Goal: Obtain resource: Download file/media

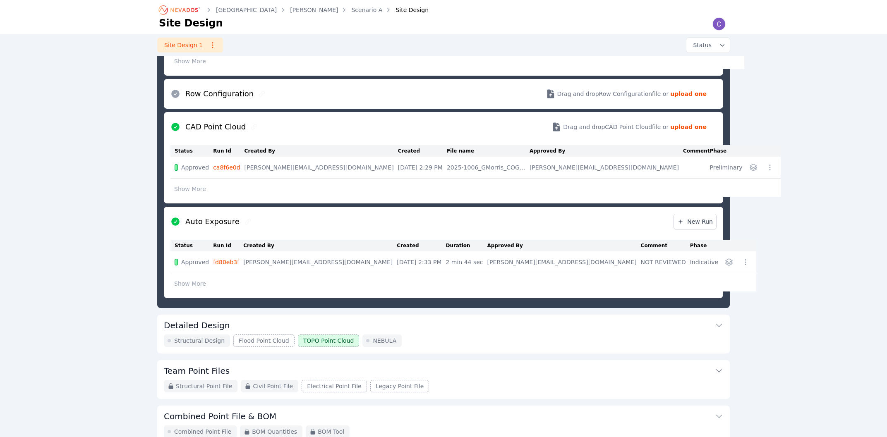
scroll to position [446, 0]
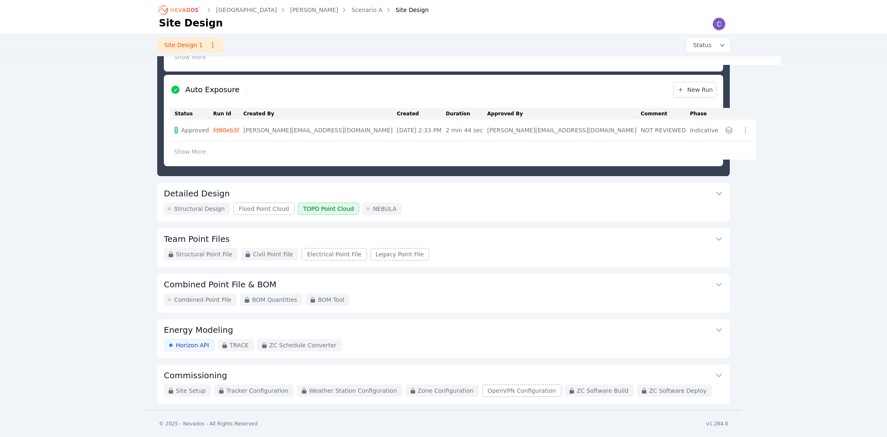
click at [224, 193] on button "Detailed Design" at bounding box center [443, 193] width 559 height 20
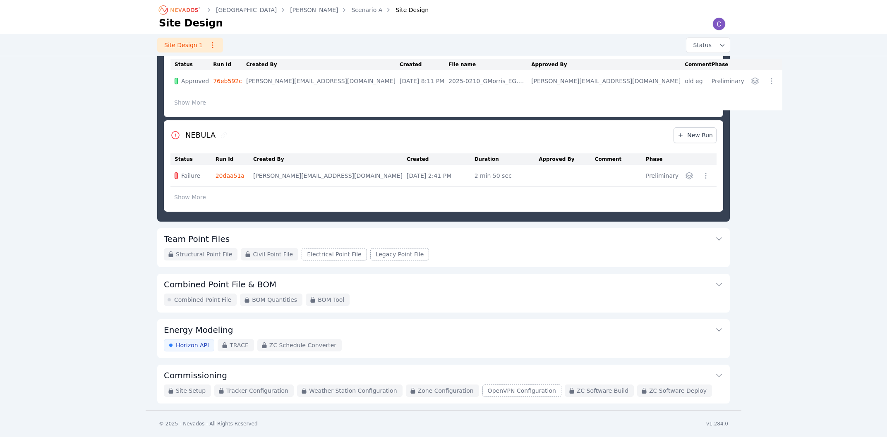
scroll to position [90, 0]
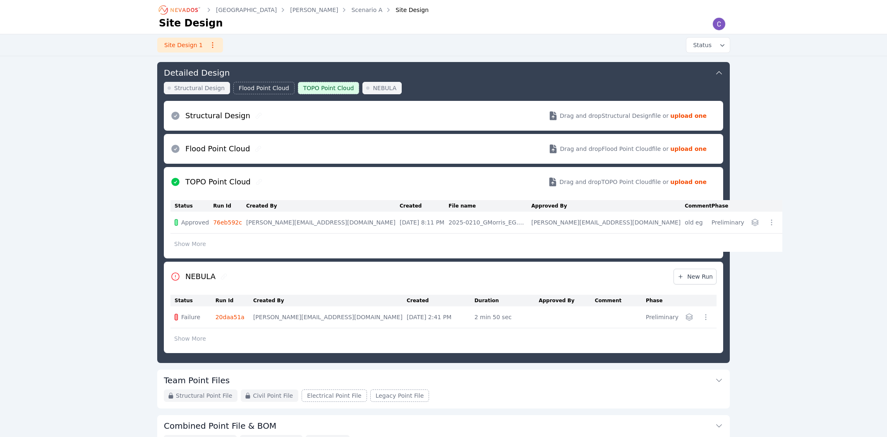
click at [707, 319] on icon "button" at bounding box center [706, 317] width 8 height 8
click at [686, 340] on button "Run Details" at bounding box center [665, 334] width 89 height 15
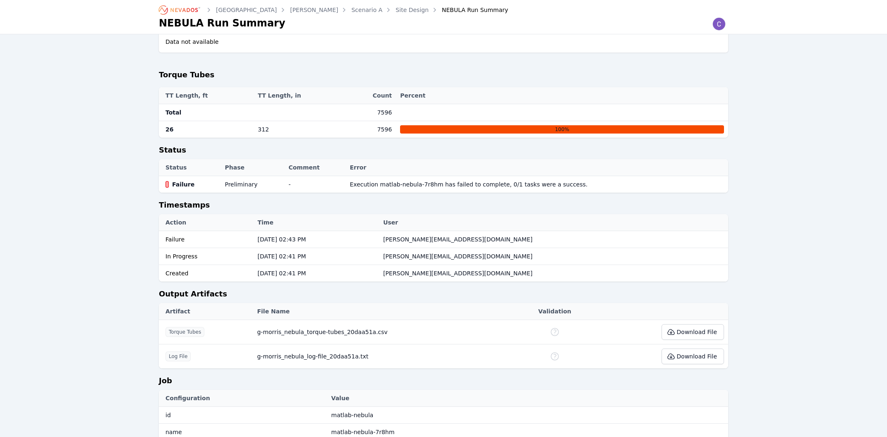
scroll to position [337, 0]
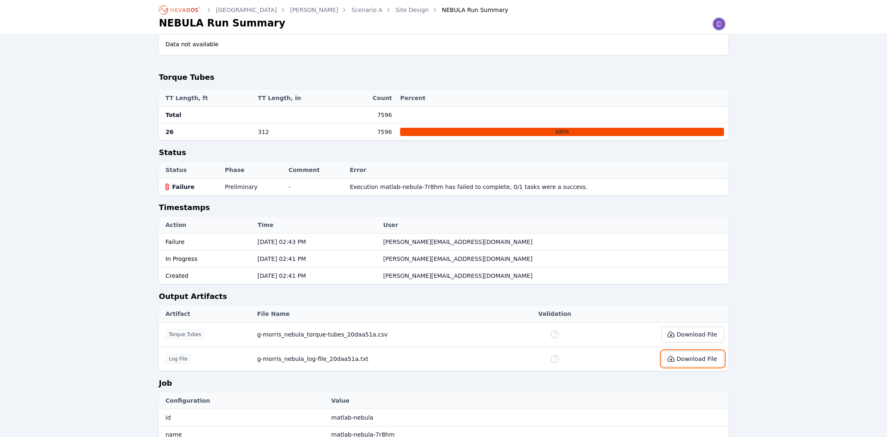
click at [694, 351] on button "Download File" at bounding box center [693, 359] width 62 height 16
click at [723, 15] on div at bounding box center [719, 24] width 18 height 19
drag, startPoint x: 801, startPoint y: 70, endPoint x: 789, endPoint y: 70, distance: 12.8
click at [801, 70] on div "Birch Creek G [PERSON_NAME] Scenario A Site Design NEBULA Run Summary NEBULA Ru…" at bounding box center [443, 73] width 887 height 820
click at [396, 12] on link "Site Design" at bounding box center [412, 10] width 33 height 8
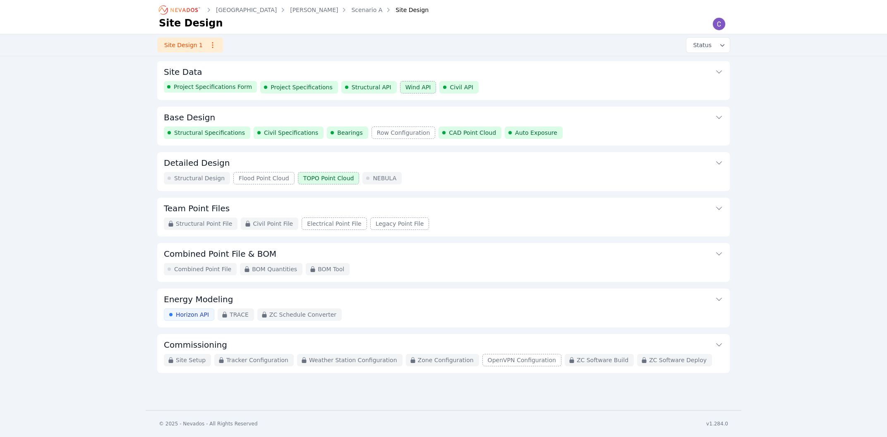
click at [268, 159] on button "Detailed Design" at bounding box center [443, 162] width 559 height 20
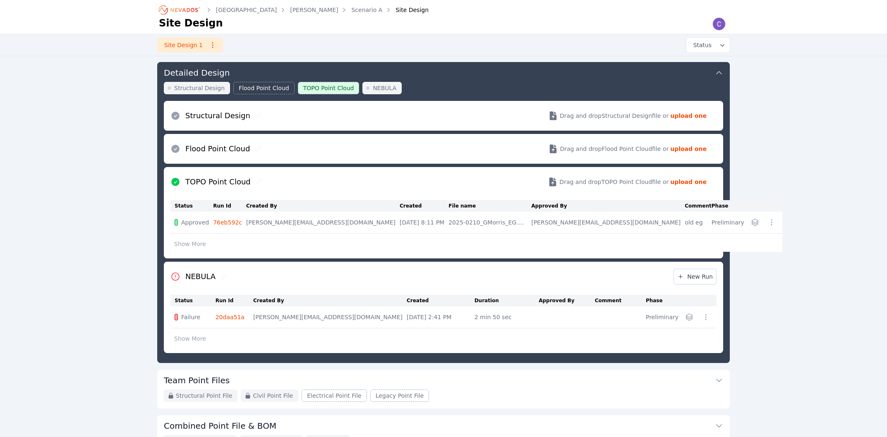
click at [752, 222] on icon "button" at bounding box center [755, 222] width 7 height 7
click at [671, 245] on button "g-morris_topo-point-cloud_76eb592c.csv" at bounding box center [690, 240] width 140 height 15
click at [722, 15] on div at bounding box center [719, 24] width 18 height 19
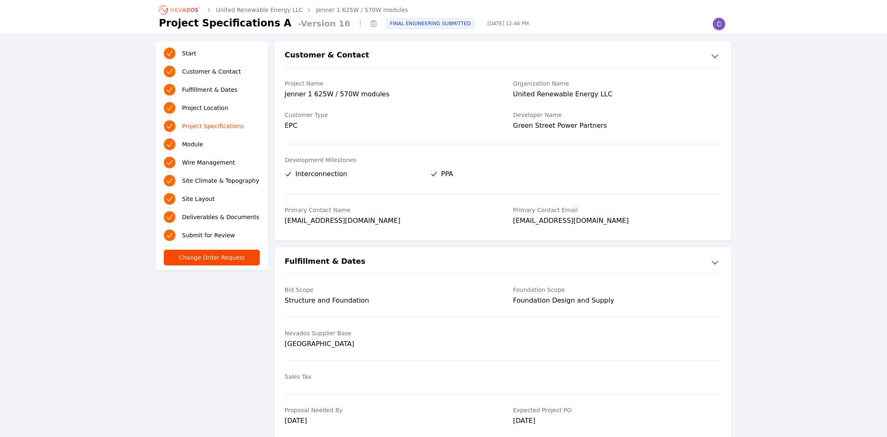
scroll to position [1020, 0]
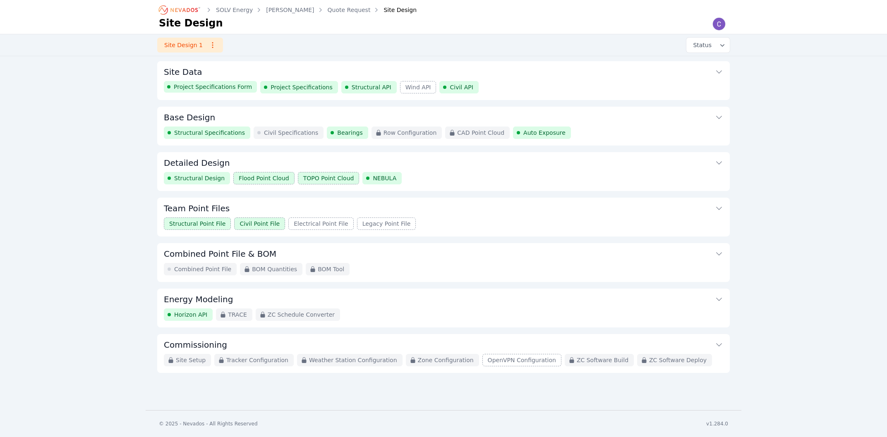
click at [240, 115] on button "Base Design" at bounding box center [443, 117] width 559 height 20
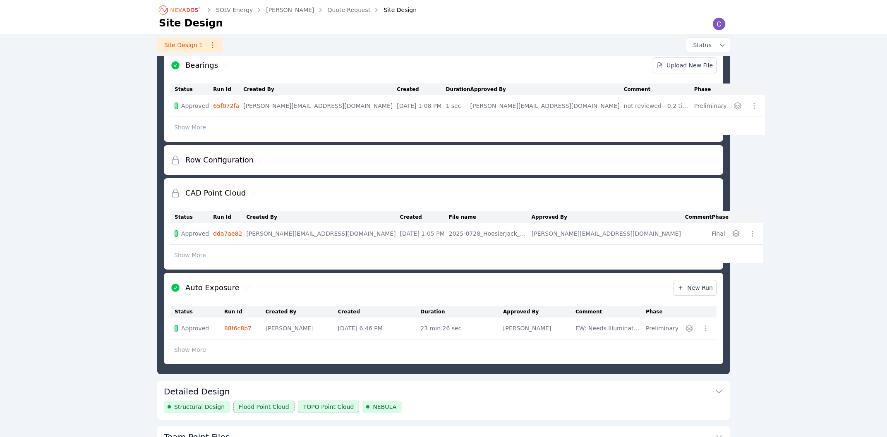
scroll to position [222, 0]
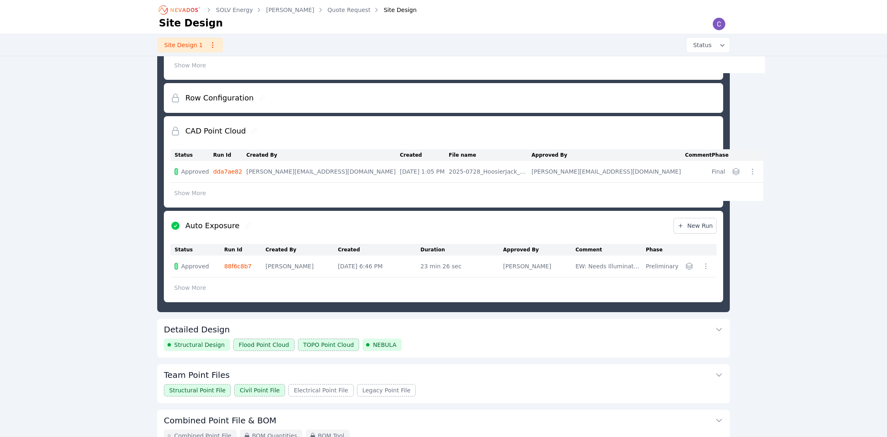
click at [201, 328] on h3 "Detailed Design" at bounding box center [197, 330] width 66 height 12
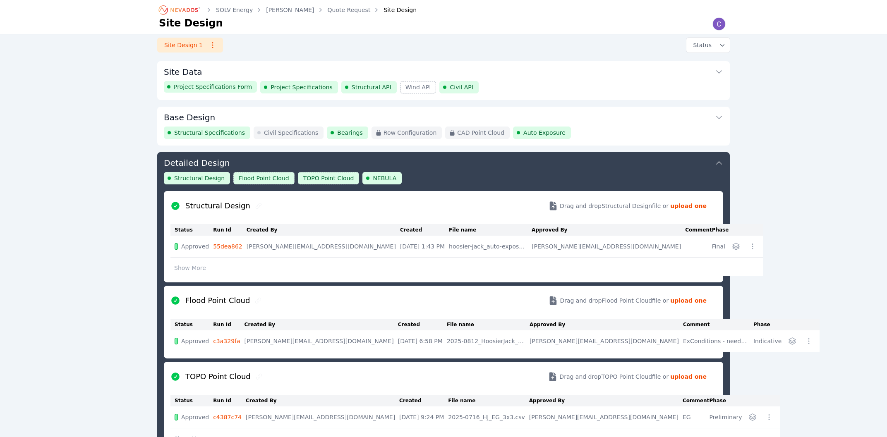
click at [239, 117] on button "Base Design" at bounding box center [443, 117] width 559 height 20
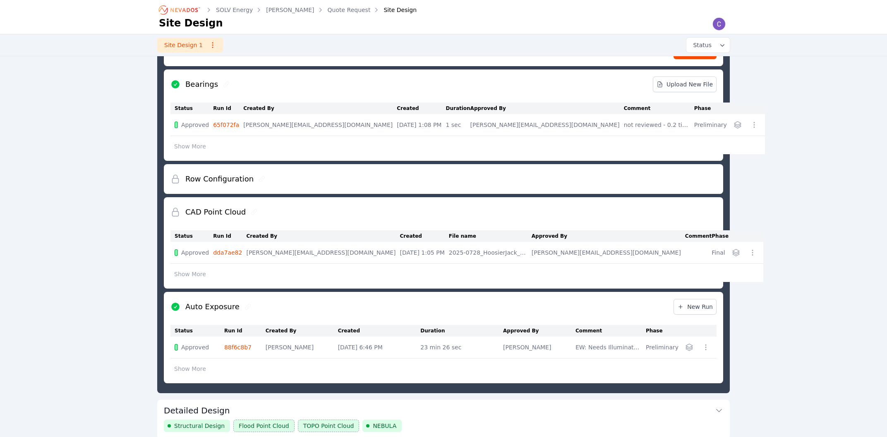
scroll to position [266, 0]
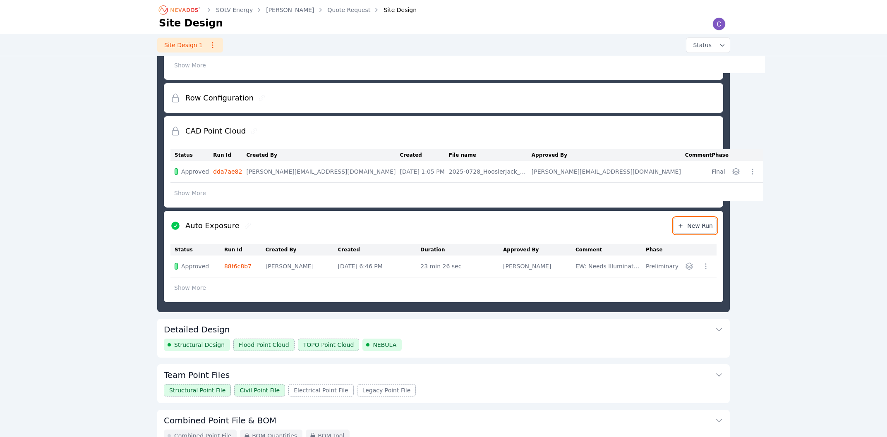
click at [680, 228] on link "New Run" at bounding box center [695, 226] width 43 height 16
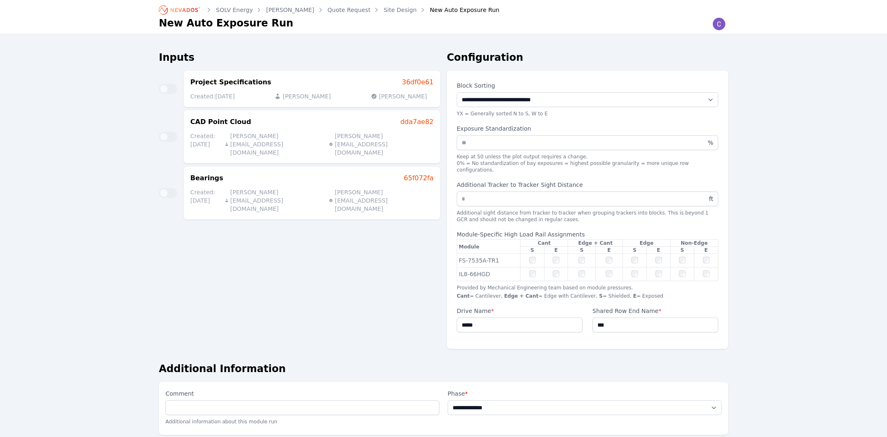
click at [384, 9] on link "Site Design" at bounding box center [400, 10] width 33 height 8
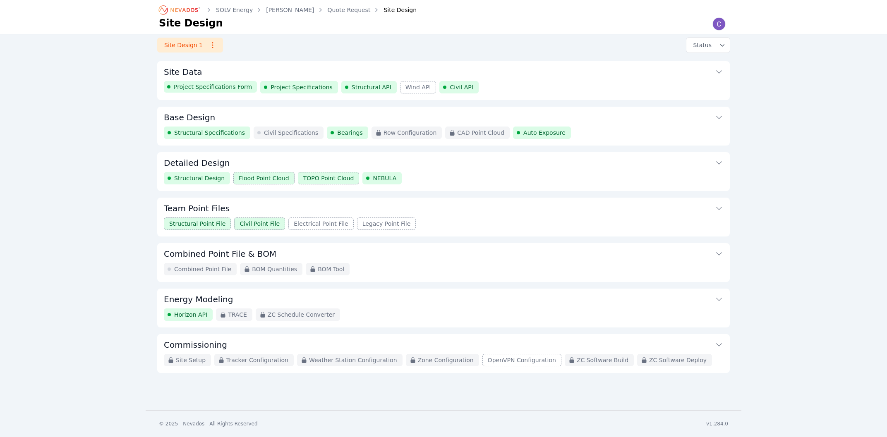
click at [804, 184] on div "SOLV Energy Hoosier Jack Quote Request Site Design Site Design Site Design 1 St…" at bounding box center [443, 205] width 887 height 410
